Goal: Transaction & Acquisition: Subscribe to service/newsletter

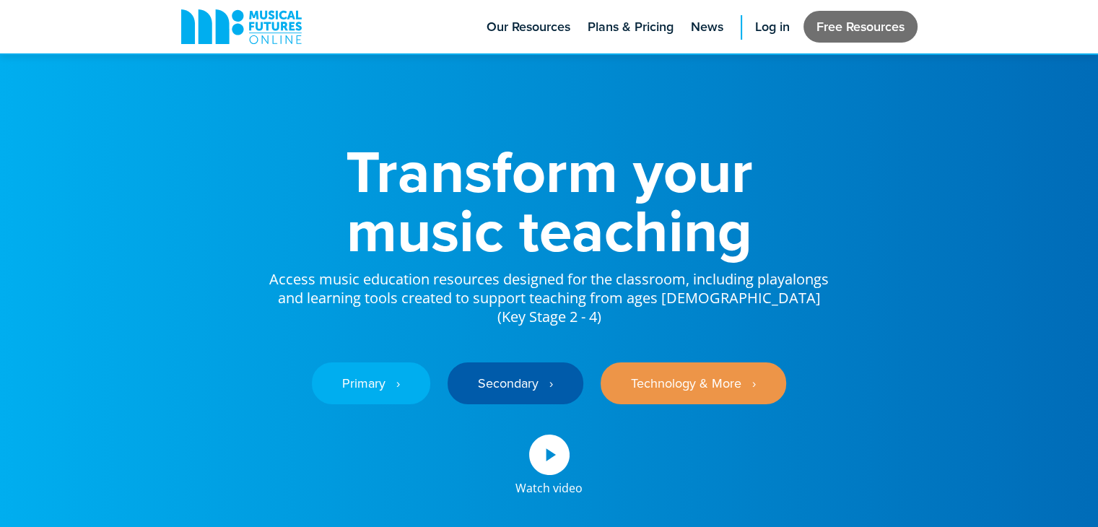
click at [875, 26] on link "Free Resources" at bounding box center [860, 27] width 114 height 32
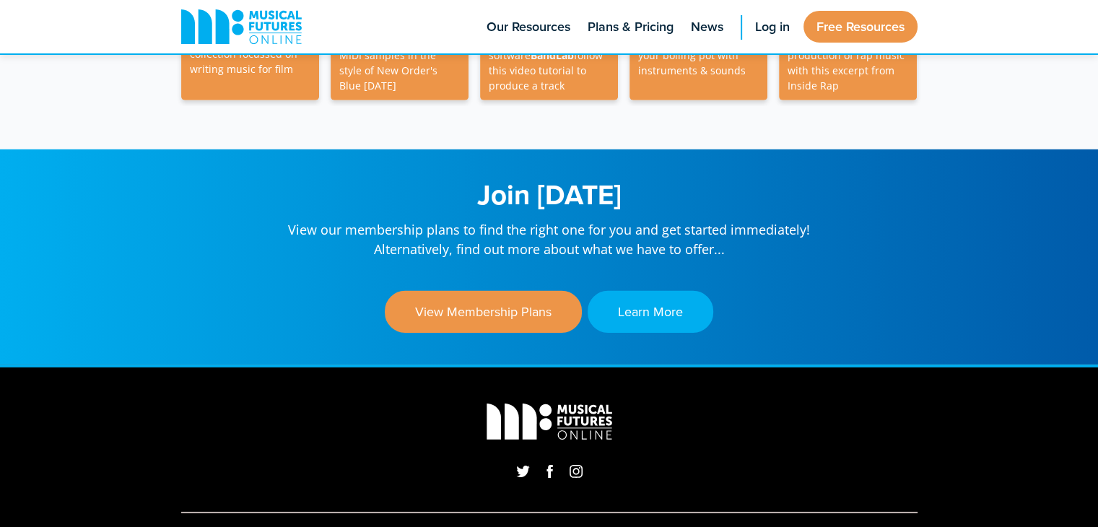
scroll to position [4514, 0]
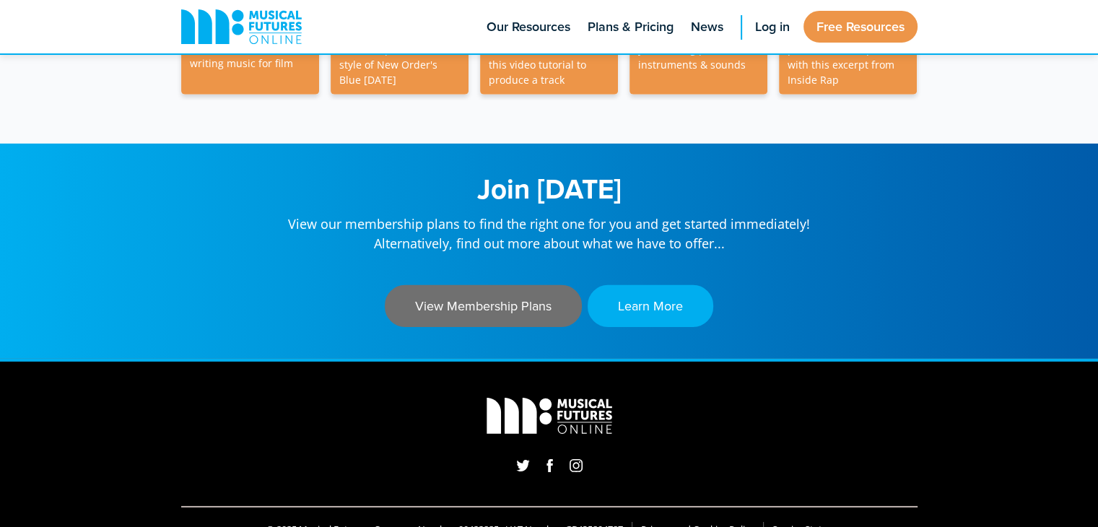
click at [554, 285] on link "View Membership Plans" at bounding box center [483, 306] width 197 height 42
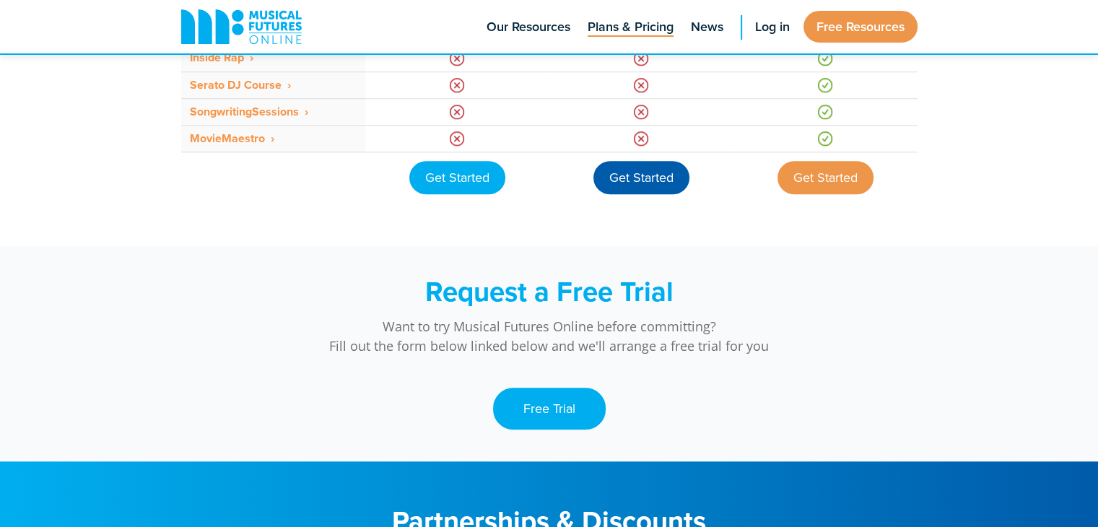
scroll to position [1322, 0]
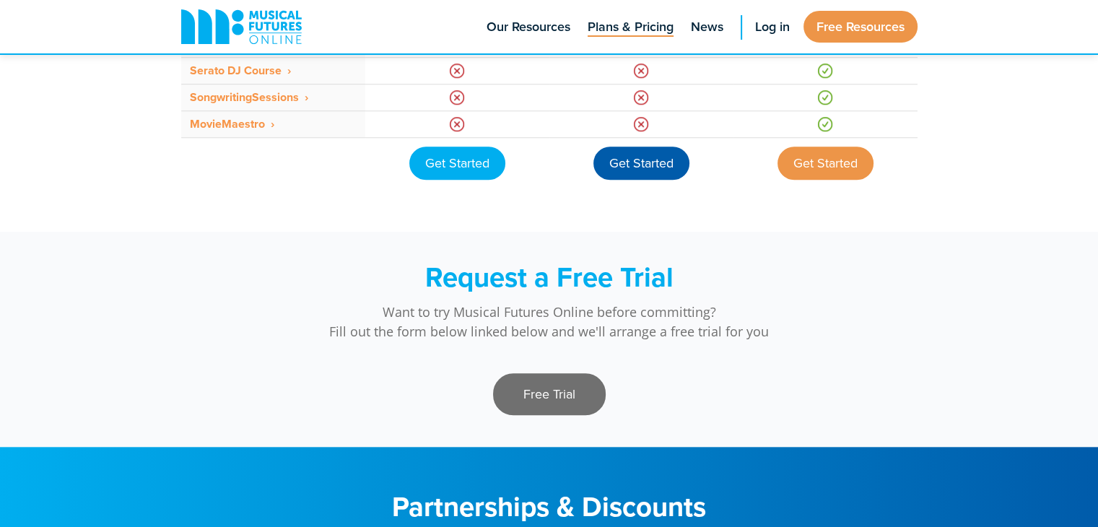
click at [575, 396] on link "Free Trial" at bounding box center [549, 394] width 113 height 42
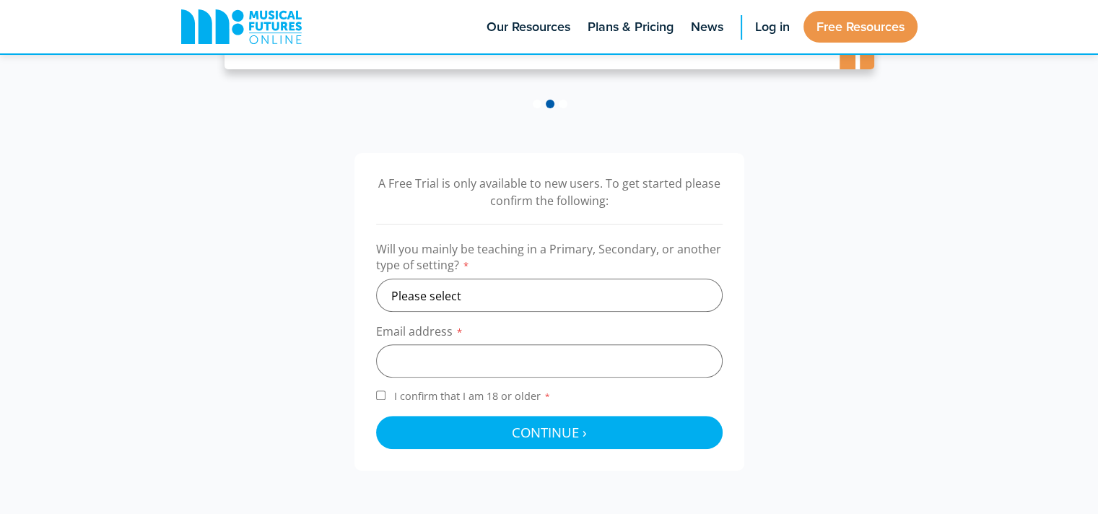
scroll to position [380, 0]
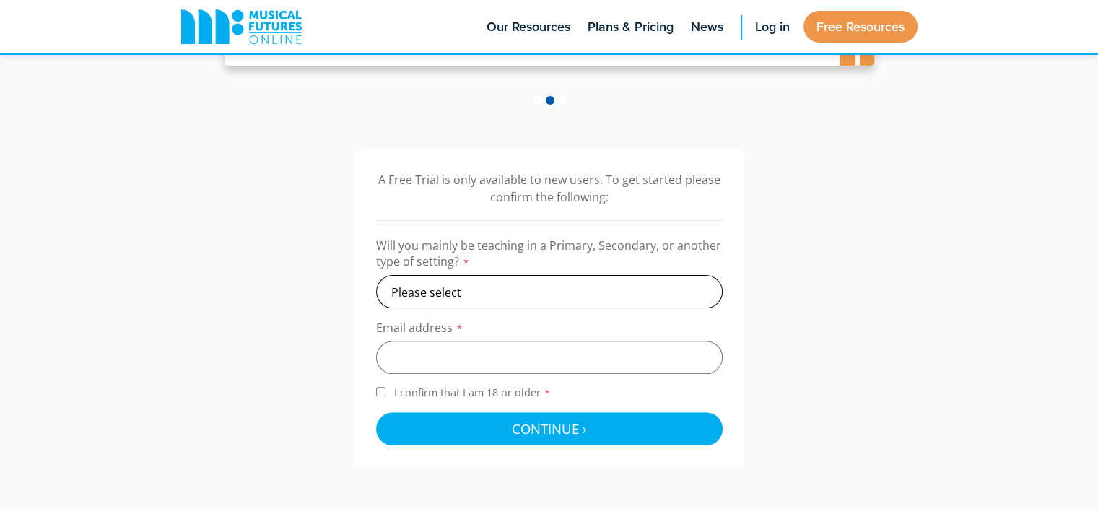
click at [523, 294] on select "Please select Primary Secondary Other" at bounding box center [549, 291] width 346 height 33
select select "secondary"
click at [376, 275] on select "Please select Primary Secondary Other" at bounding box center [549, 291] width 346 height 33
click at [499, 358] on input "email" at bounding box center [549, 357] width 346 height 33
type input "audriee.ennin-croft@uah.org.uk"
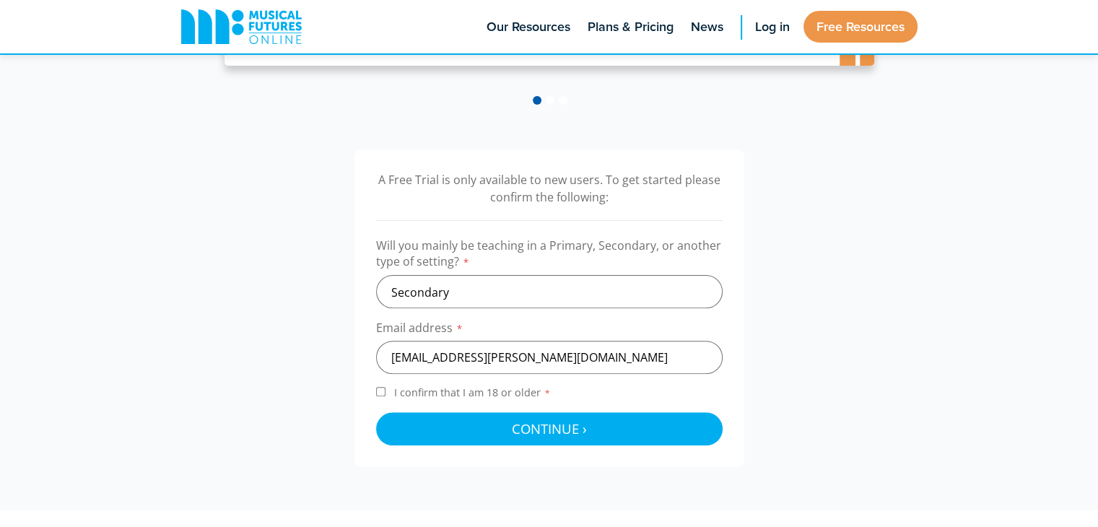
click at [380, 391] on input "I confirm that I am 18 or older *" at bounding box center [380, 391] width 9 height 9
checkbox input "true"
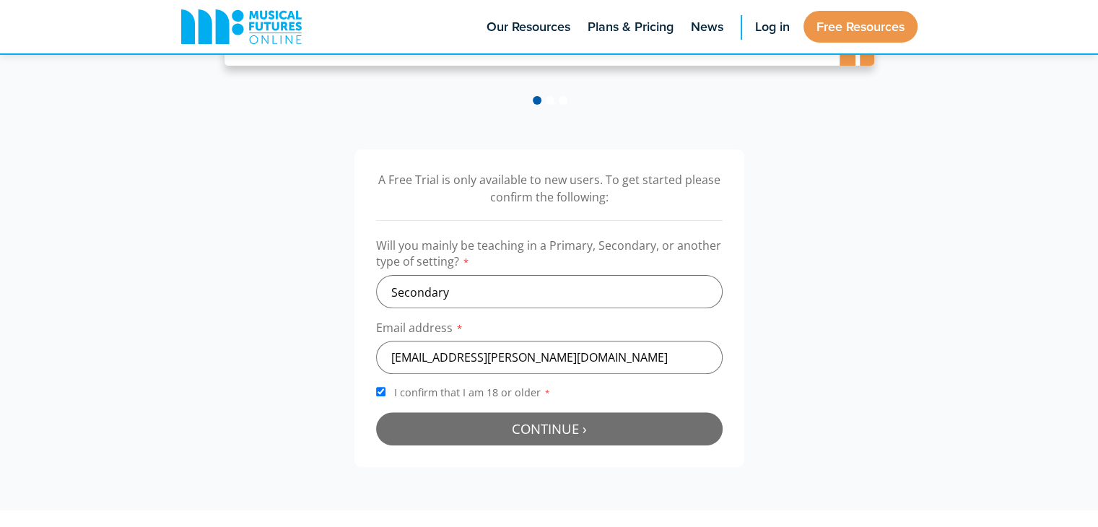
click at [515, 426] on span "Continue ›" at bounding box center [549, 428] width 75 height 18
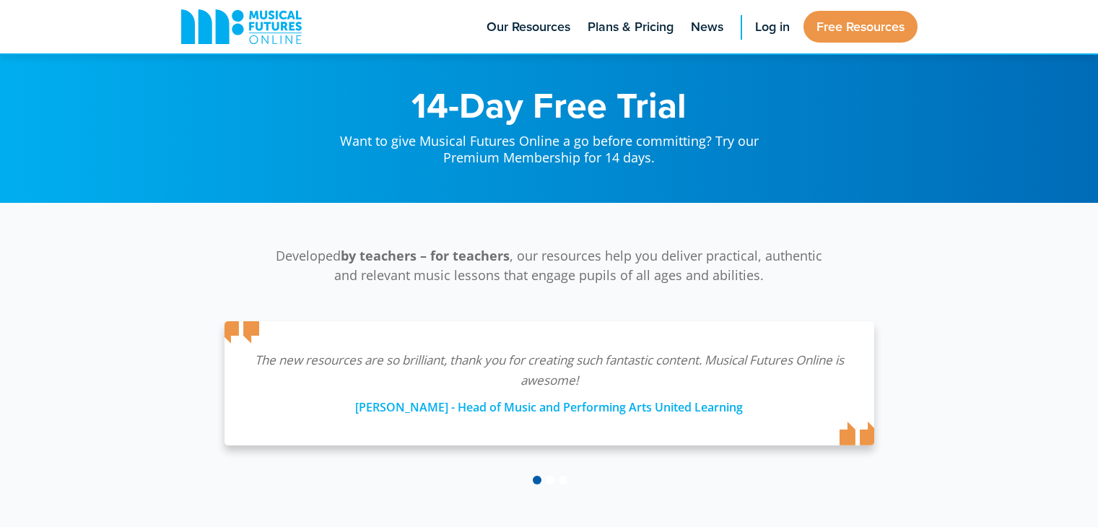
scroll to position [471, 0]
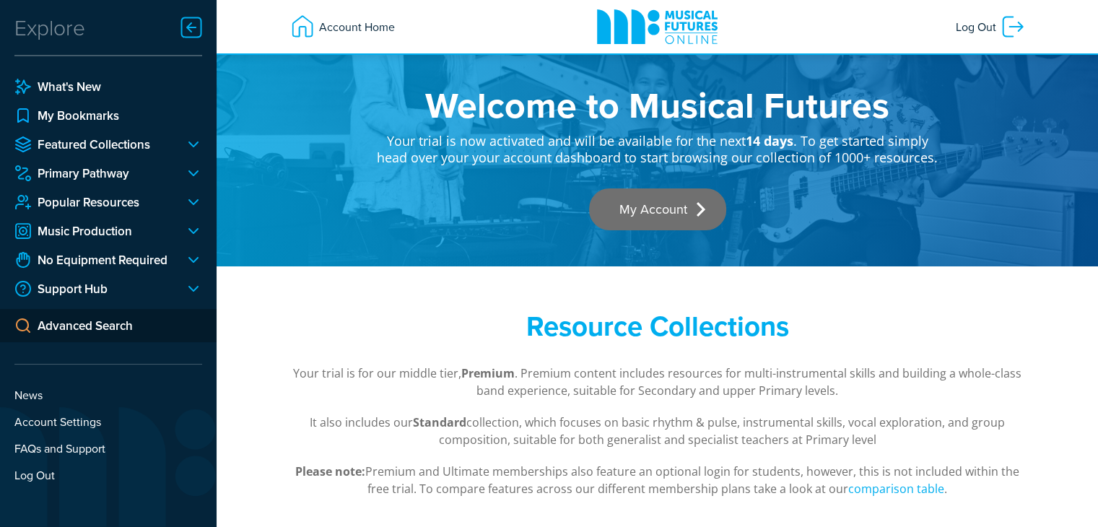
click at [692, 210] on link "My Account" at bounding box center [657, 209] width 137 height 42
